Goal: Task Accomplishment & Management: Use online tool/utility

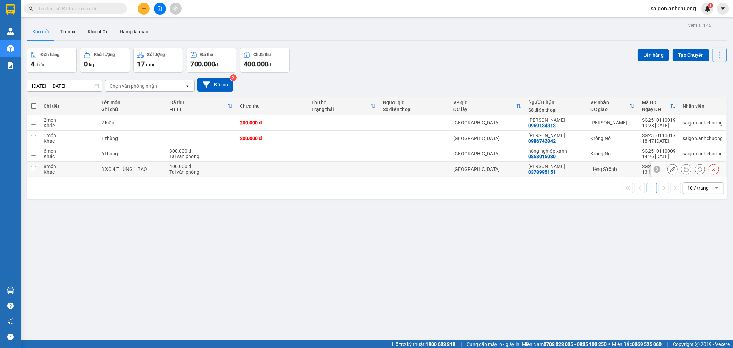
click at [187, 173] on div "Tại văn phòng" at bounding box center [202, 171] width 64 height 5
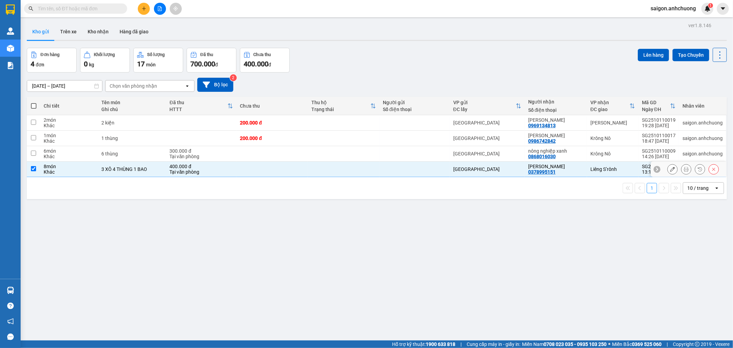
checkbox input "true"
click at [186, 156] on div "Tại văn phòng" at bounding box center [202, 156] width 64 height 5
checkbox input "true"
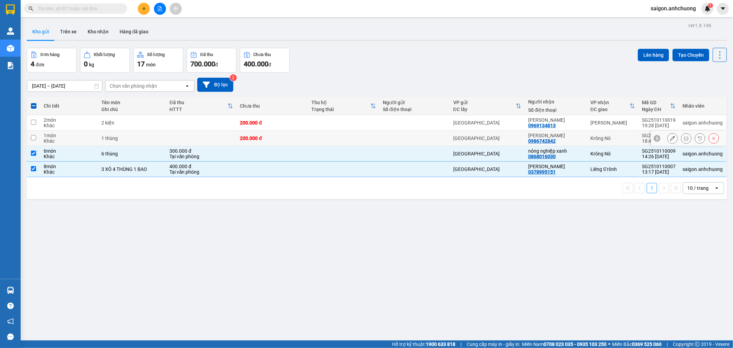
click at [189, 138] on td at bounding box center [201, 138] width 70 height 15
checkbox input "true"
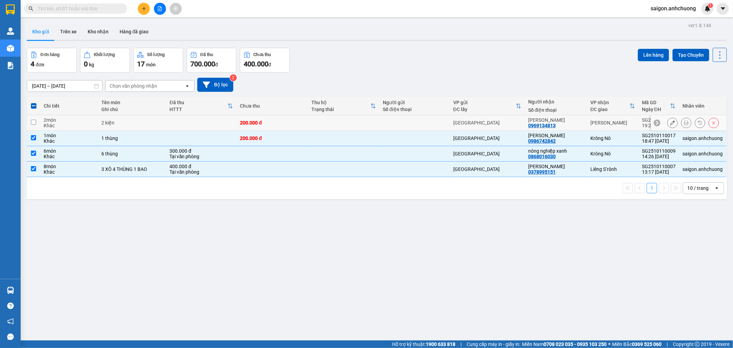
click at [194, 122] on td at bounding box center [201, 122] width 70 height 15
checkbox input "true"
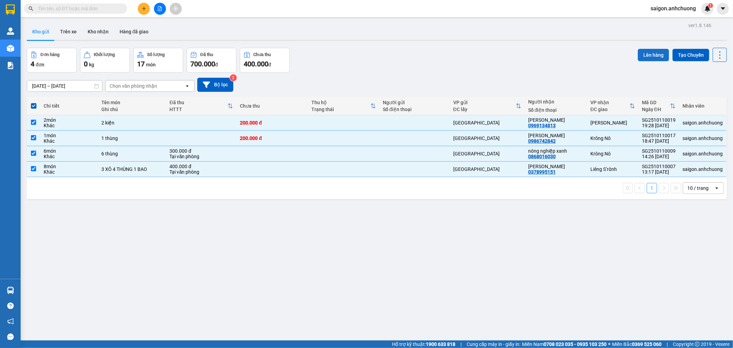
click at [638, 52] on button "Lên hàng" at bounding box center [653, 55] width 31 height 12
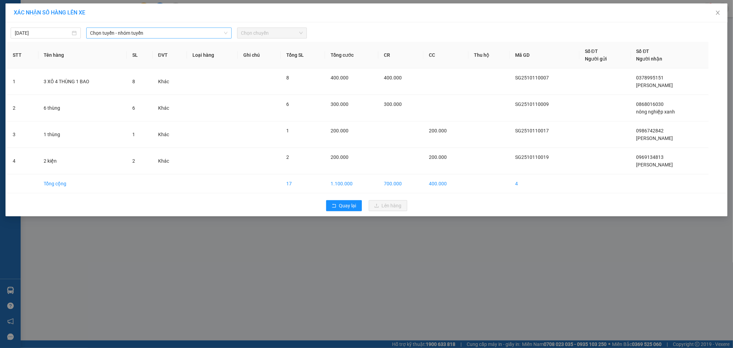
click at [149, 31] on span "Chọn tuyến - nhóm tuyến" at bounding box center [158, 33] width 137 height 10
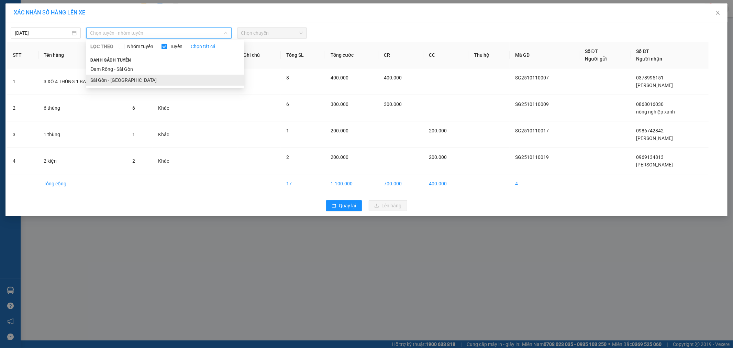
click at [131, 83] on li "Sài Gòn - [GEOGRAPHIC_DATA]" at bounding box center [165, 80] width 158 height 11
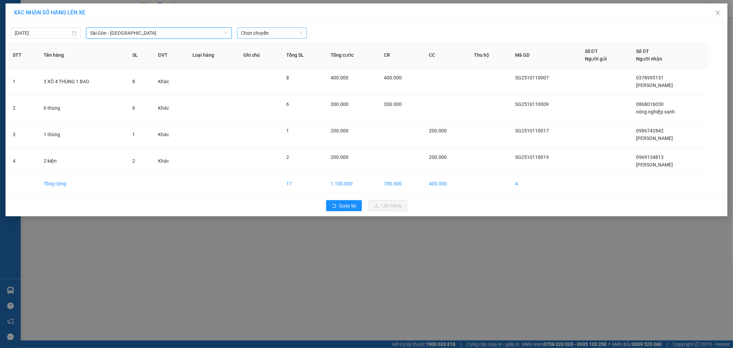
click at [277, 30] on span "Chọn chuyến" at bounding box center [272, 33] width 62 height 10
click at [272, 59] on div "07:00 - 50H-29.456" at bounding box center [268, 58] width 54 height 8
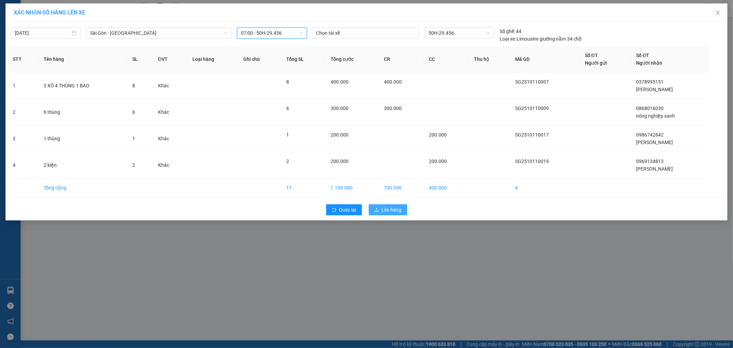
click at [390, 209] on span "Lên hàng" at bounding box center [392, 210] width 20 height 8
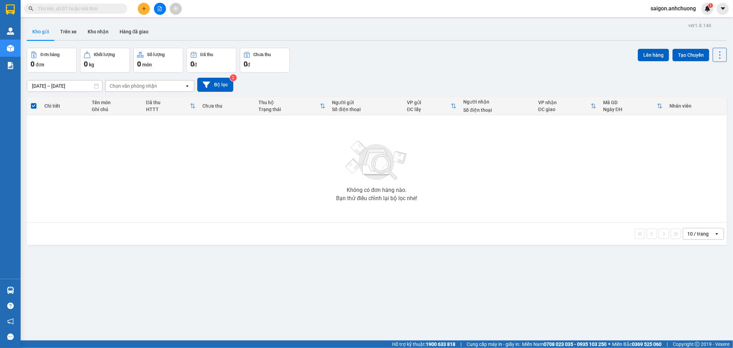
click at [140, 11] on button at bounding box center [144, 9] width 12 height 12
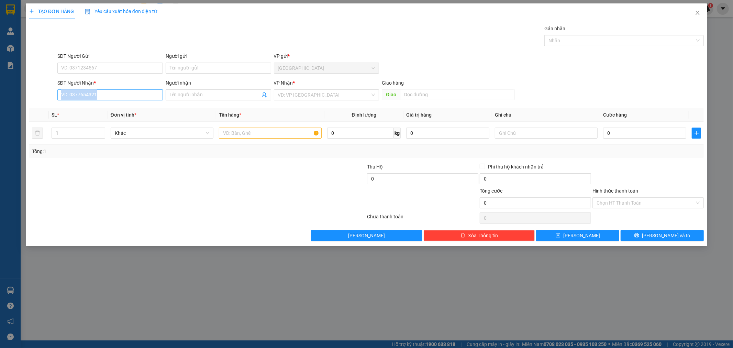
drag, startPoint x: 112, startPoint y: 101, endPoint x: 117, endPoint y: 97, distance: 5.9
click at [112, 100] on div "SĐT Người Nhận * VD: 0377654321" at bounding box center [109, 91] width 105 height 24
click at [117, 97] on input "SĐT Người Nhận *" at bounding box center [109, 94] width 105 height 11
type input "0857331086"
click at [113, 110] on div "0857331086 - Chi Tình" at bounding box center [110, 109] width 97 height 8
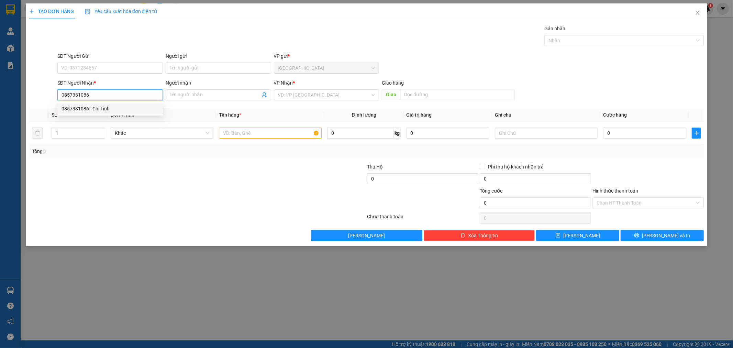
type input "Chi Tình"
type input "0857331086"
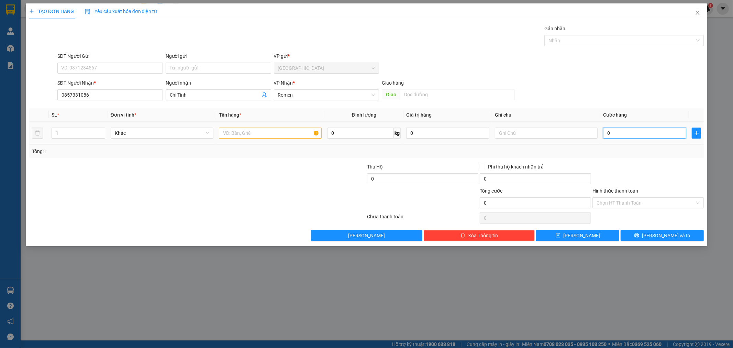
click at [631, 133] on input "0" at bounding box center [644, 132] width 83 height 11
click at [269, 136] on input "text" at bounding box center [270, 132] width 103 height 11
type input "1 thùng xớp"
click at [617, 132] on input "0" at bounding box center [644, 132] width 83 height 11
type input "5"
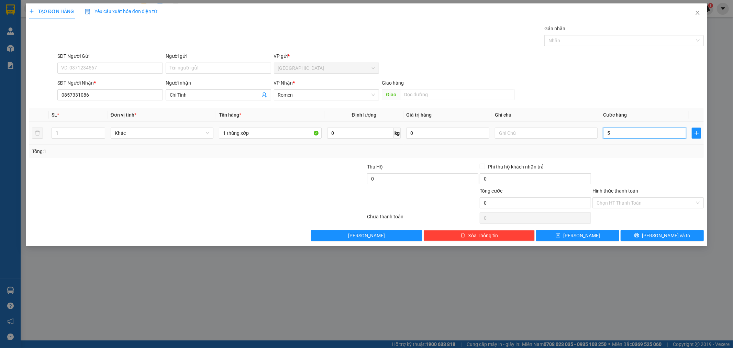
type input "5"
type input "50"
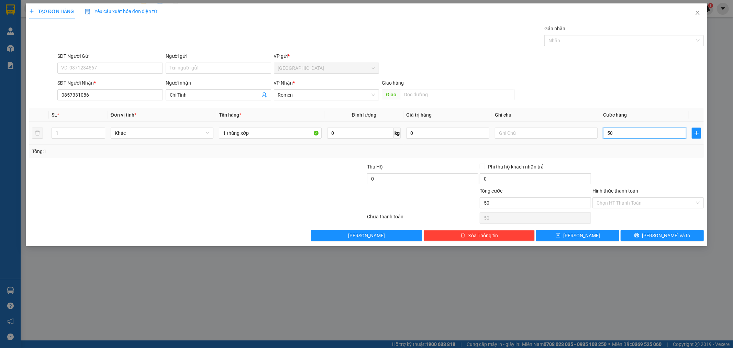
type input "500"
type input "5.000"
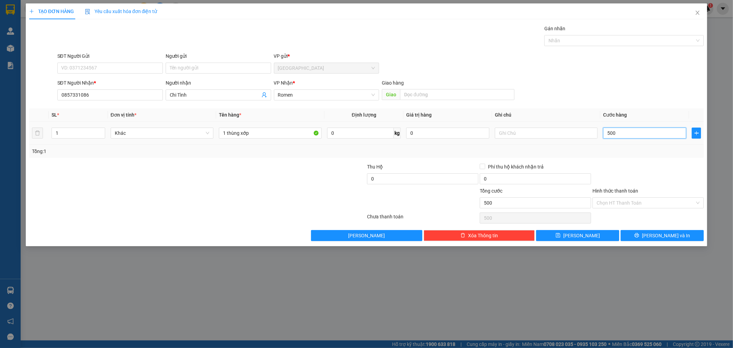
type input "5.000"
type input "50.000"
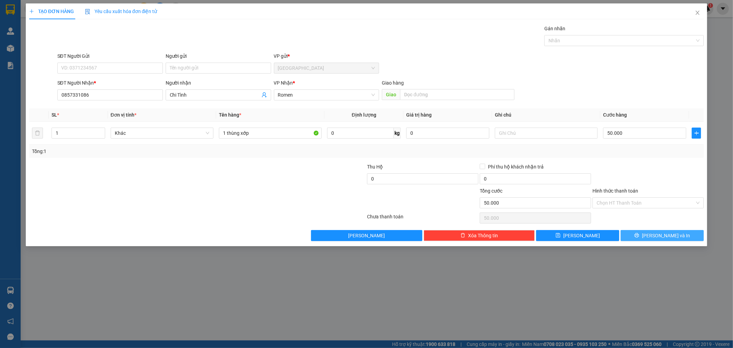
click at [668, 232] on span "[PERSON_NAME] và In" at bounding box center [666, 236] width 48 height 8
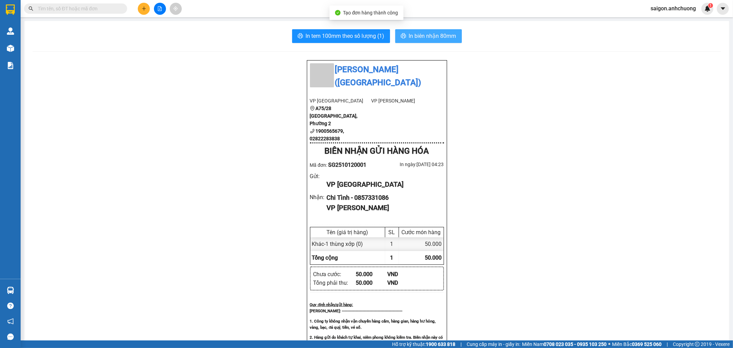
click at [401, 35] on icon "printer" at bounding box center [403, 35] width 5 height 5
click at [356, 36] on span "In tem 100mm theo số lượng (1)" at bounding box center [345, 36] width 79 height 9
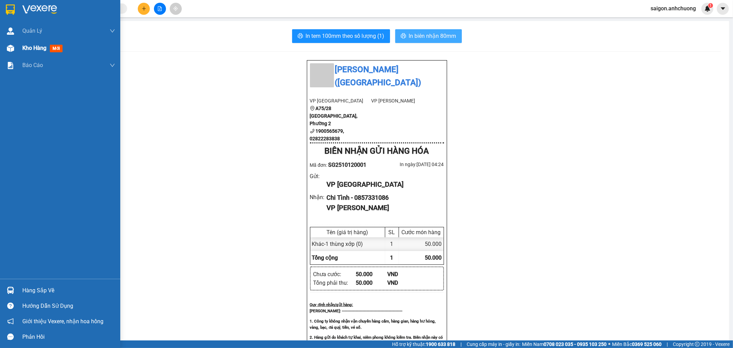
click at [46, 49] on span "Kho hàng" at bounding box center [34, 48] width 24 height 7
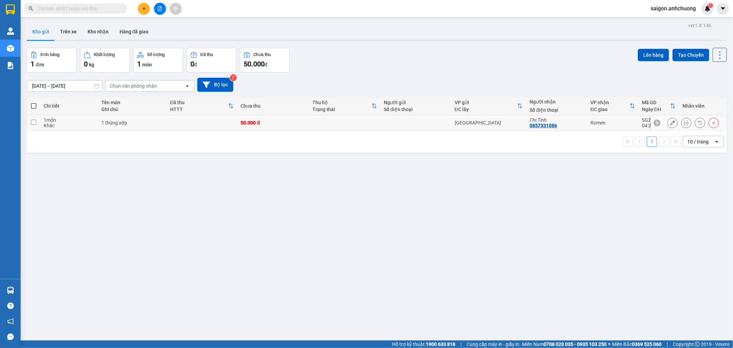
click at [349, 122] on td at bounding box center [344, 122] width 71 height 15
checkbox input "true"
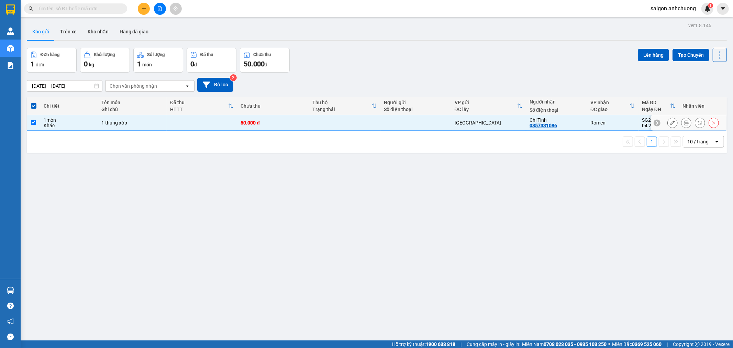
click at [671, 124] on button at bounding box center [673, 123] width 10 height 12
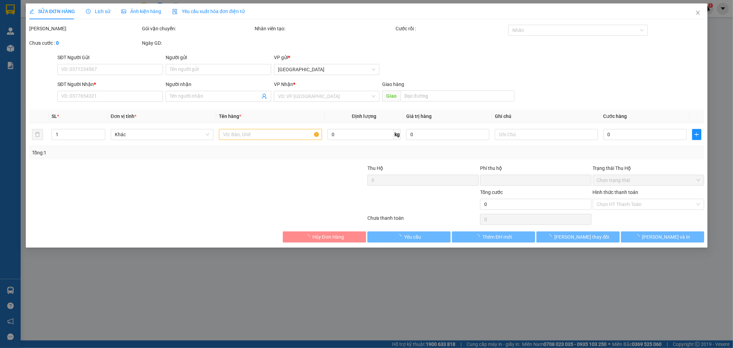
type input "0857331086"
type input "Chi Tình"
type input "0"
type input "50.000"
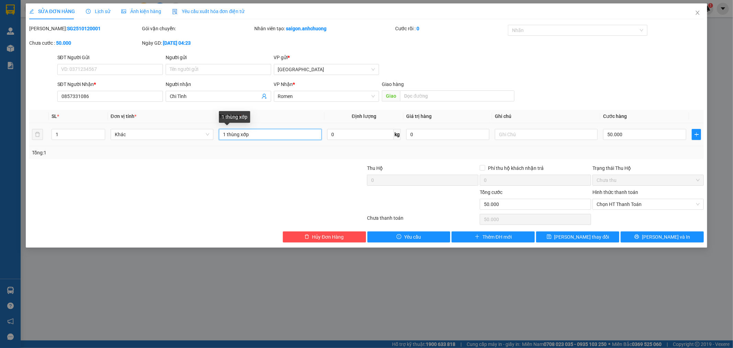
click at [254, 136] on input "1 thùng xớp" at bounding box center [270, 134] width 103 height 11
type input "1 thùng xốp"
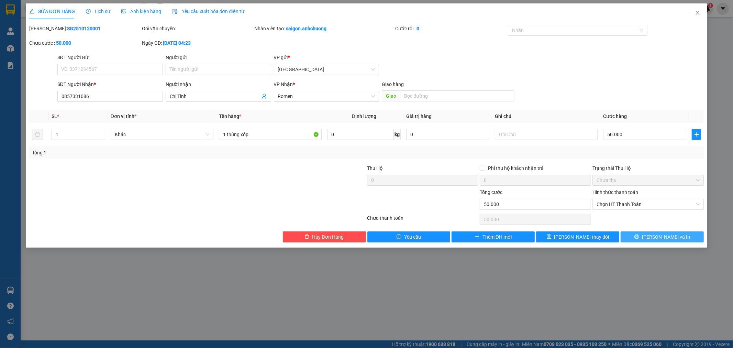
click at [682, 236] on button "[PERSON_NAME] và In" at bounding box center [662, 236] width 83 height 11
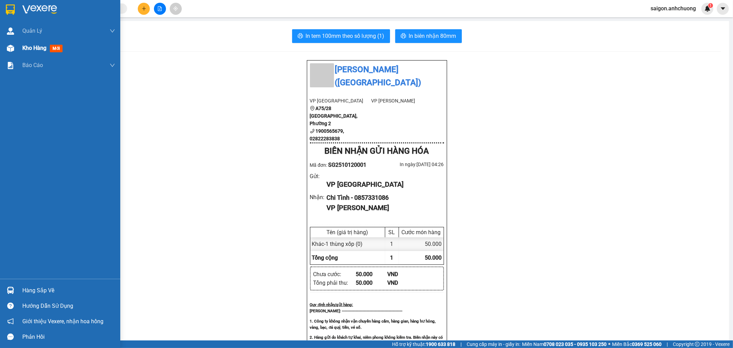
click at [53, 48] on span "mới" at bounding box center [56, 49] width 13 height 8
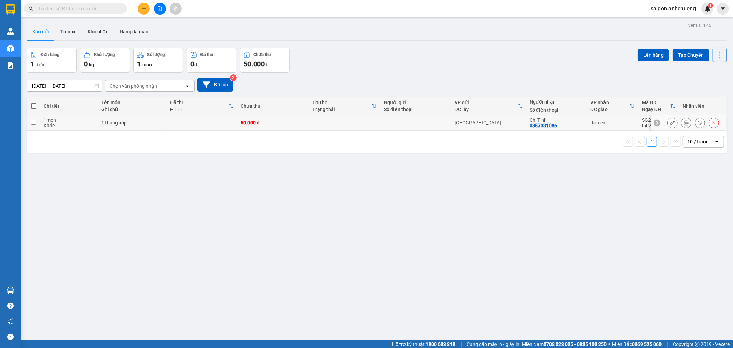
click at [31, 123] on input "checkbox" at bounding box center [33, 122] width 5 height 5
checkbox input "true"
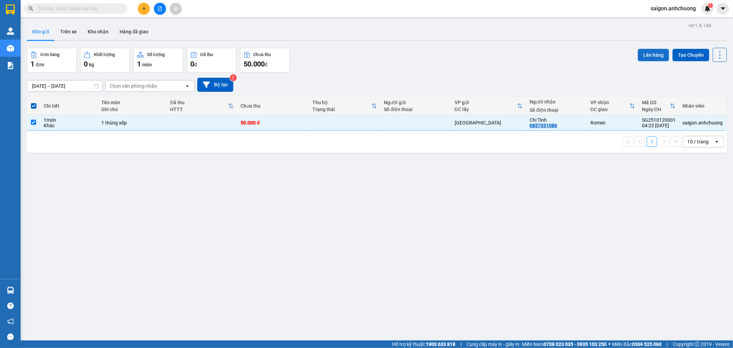
click at [656, 54] on button "Lên hàng" at bounding box center [653, 55] width 31 height 12
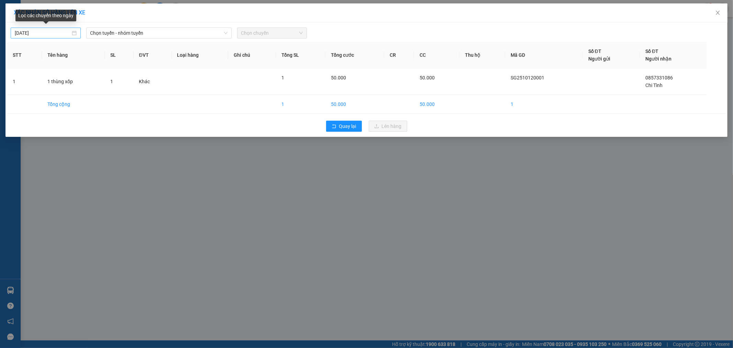
click at [72, 33] on div "[DATE]" at bounding box center [46, 33] width 62 height 8
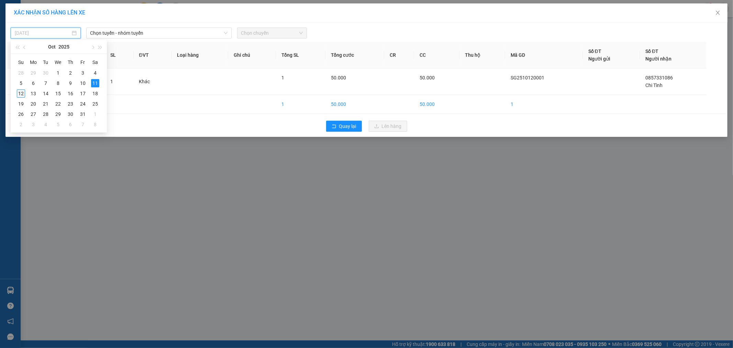
click at [24, 94] on div "12" at bounding box center [21, 93] width 8 height 8
type input "[DATE]"
click at [158, 34] on span "Chọn tuyến - nhóm tuyến" at bounding box center [158, 33] width 137 height 10
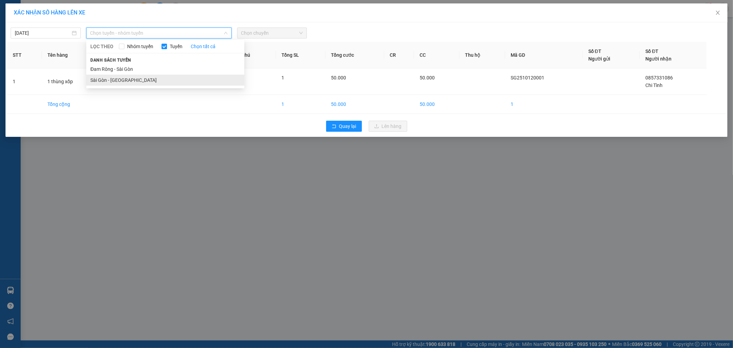
click at [126, 78] on li "Sài Gòn - [GEOGRAPHIC_DATA]" at bounding box center [165, 80] width 158 height 11
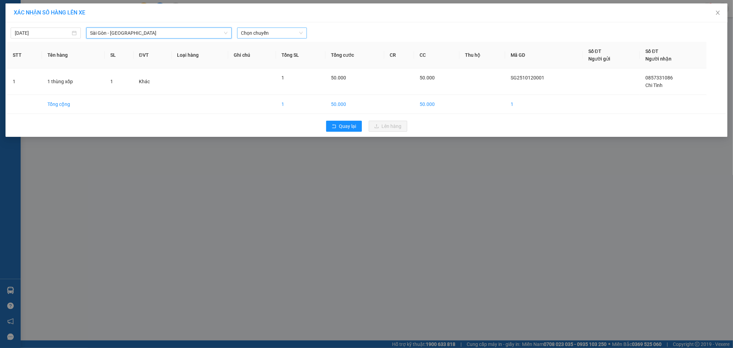
click at [276, 29] on span "Chọn chuyến" at bounding box center [272, 33] width 62 height 10
click at [261, 58] on div "07:00 - 50H-29.456" at bounding box center [268, 58] width 54 height 8
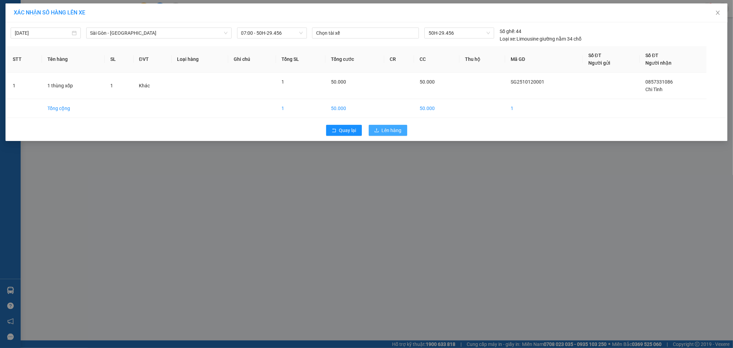
click at [382, 131] on span "Lên hàng" at bounding box center [392, 130] width 20 height 8
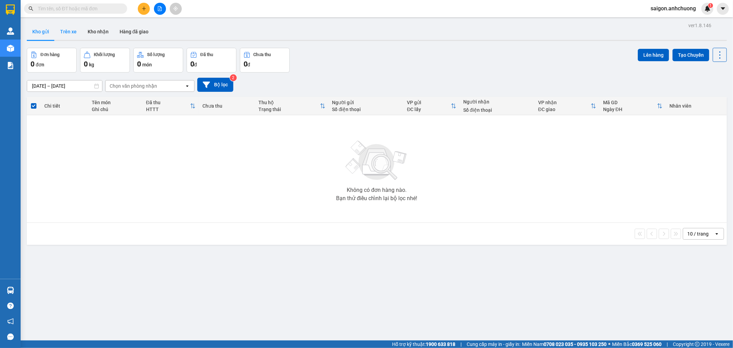
click at [73, 33] on button "Trên xe" at bounding box center [68, 31] width 27 height 16
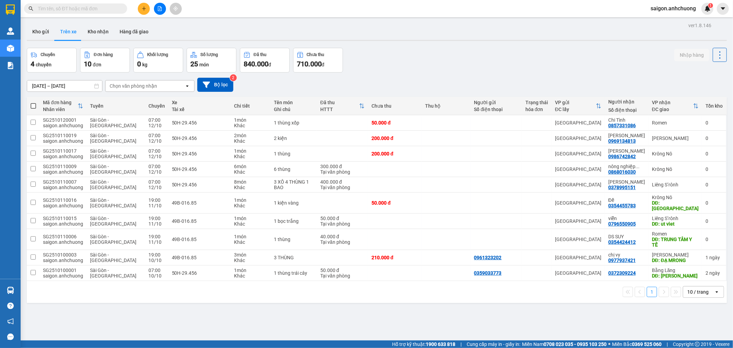
click at [696, 288] on div "10 / trang" at bounding box center [697, 291] width 21 height 7
click at [655, 304] on div "ver 1.8.146 Kho gửi Trên xe Kho nhận Hàng đã giao Chuyến 4 chuyến Đơn hàng 10 đ…" at bounding box center [376, 195] width 705 height 348
click at [100, 32] on button "Kho nhận" at bounding box center [98, 31] width 32 height 16
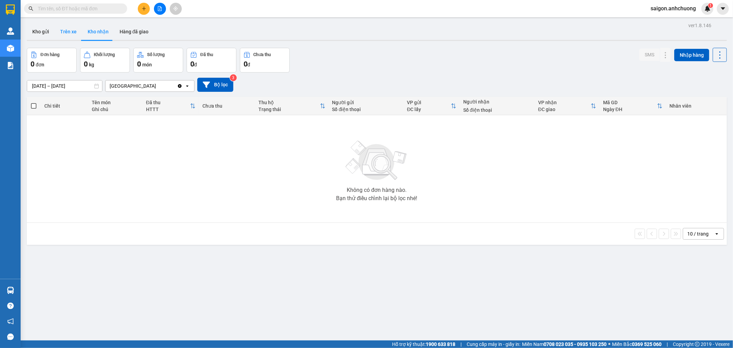
click at [60, 32] on button "Trên xe" at bounding box center [68, 31] width 27 height 16
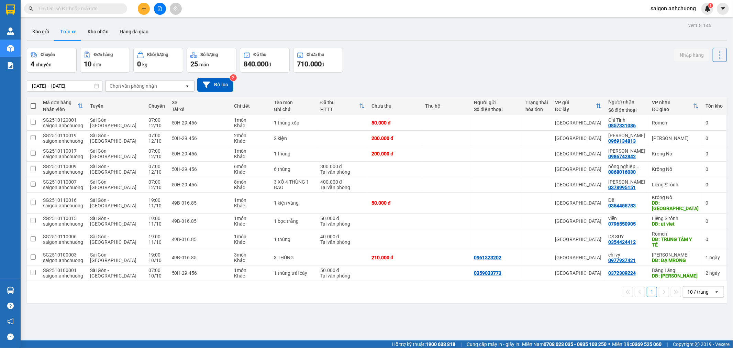
click at [91, 63] on span "10" at bounding box center [88, 64] width 8 height 8
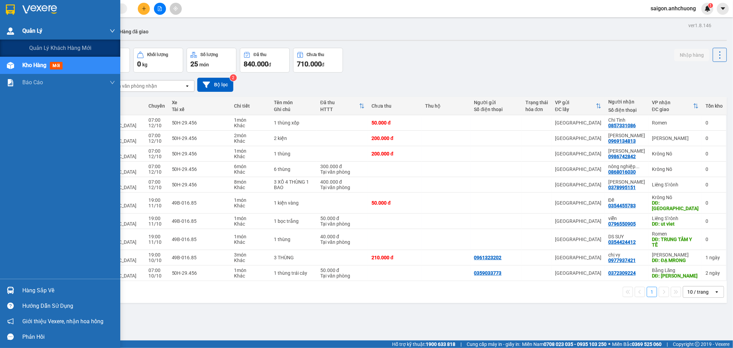
click at [12, 34] on img at bounding box center [10, 30] width 7 height 7
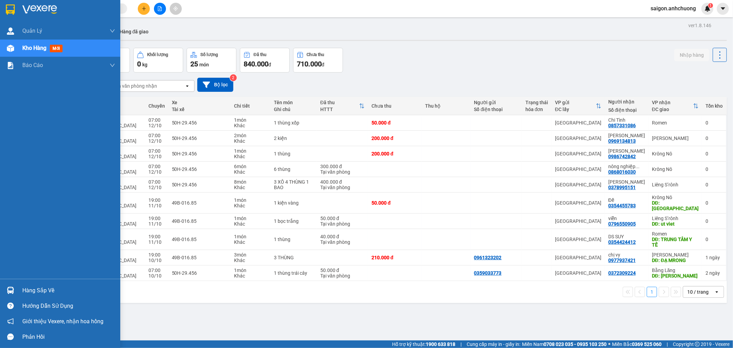
click at [21, 47] on div "Kho hàng mới" at bounding box center [60, 48] width 120 height 17
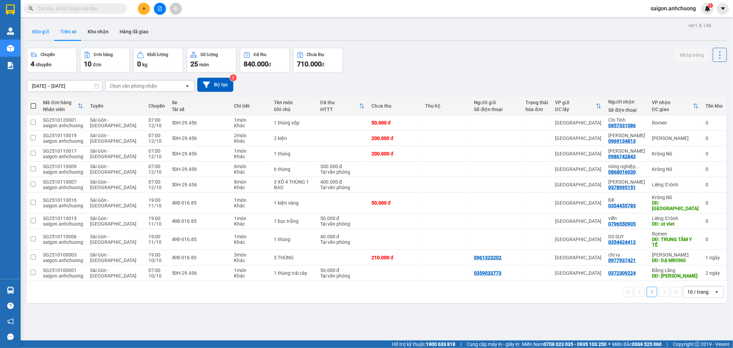
click at [49, 35] on button "Kho gửi" at bounding box center [41, 31] width 28 height 16
